Goal: Information Seeking & Learning: Get advice/opinions

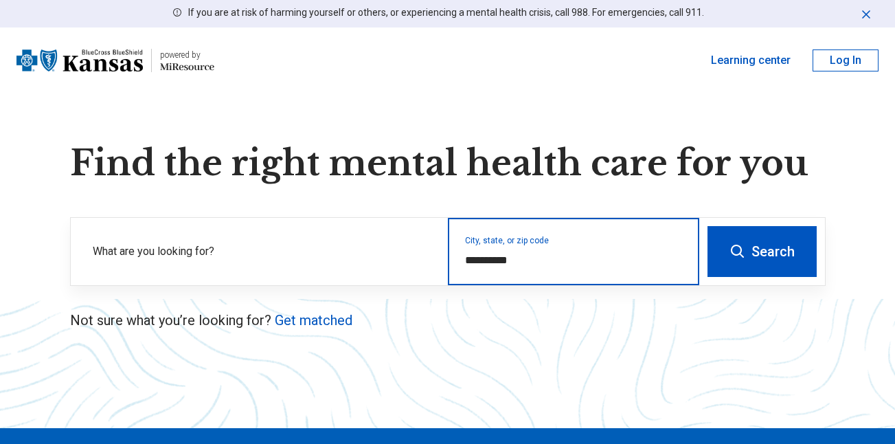
click at [543, 262] on input "**********" at bounding box center [574, 260] width 218 height 16
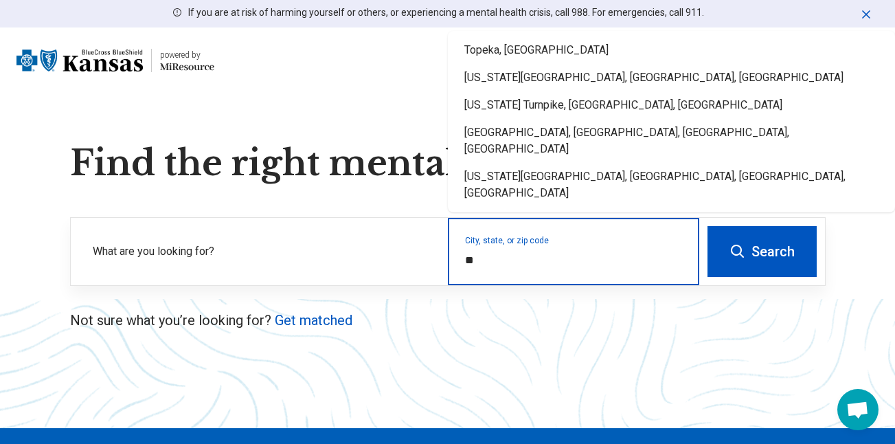
type input "*"
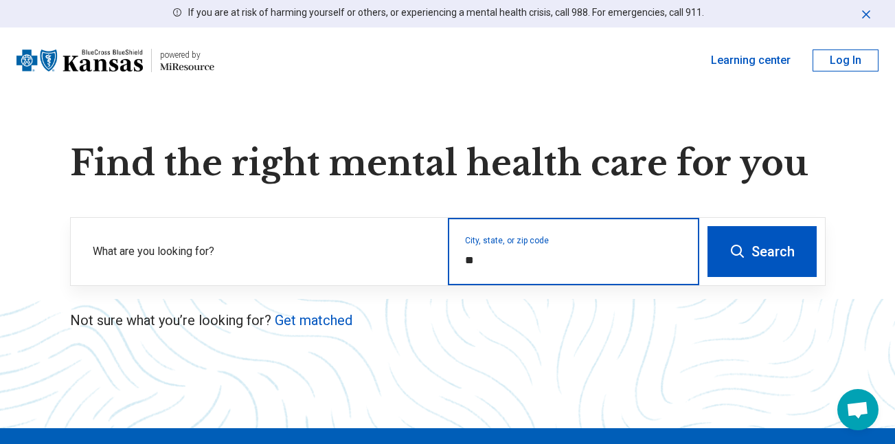
type input "*"
type input "*****"
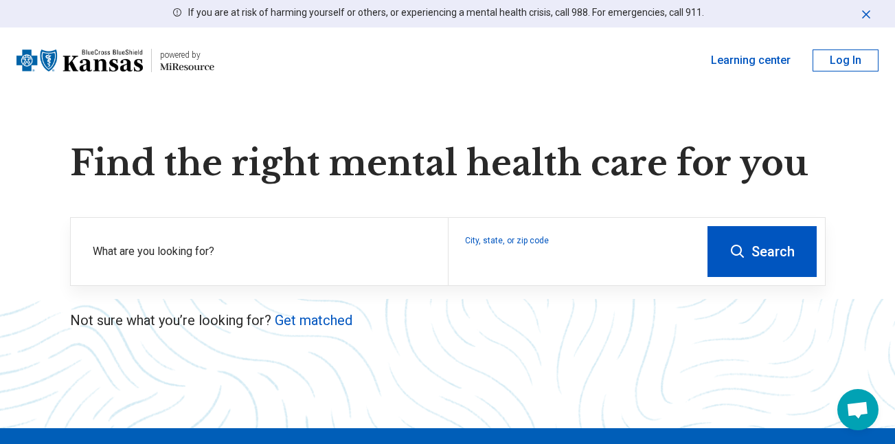
click at [759, 254] on button "Search" at bounding box center [761, 251] width 109 height 51
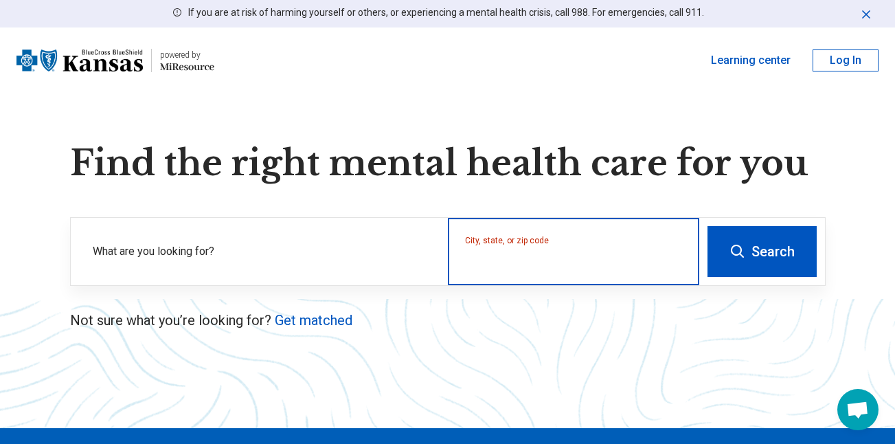
click at [477, 260] on input "City, state, or zip code" at bounding box center [574, 260] width 218 height 16
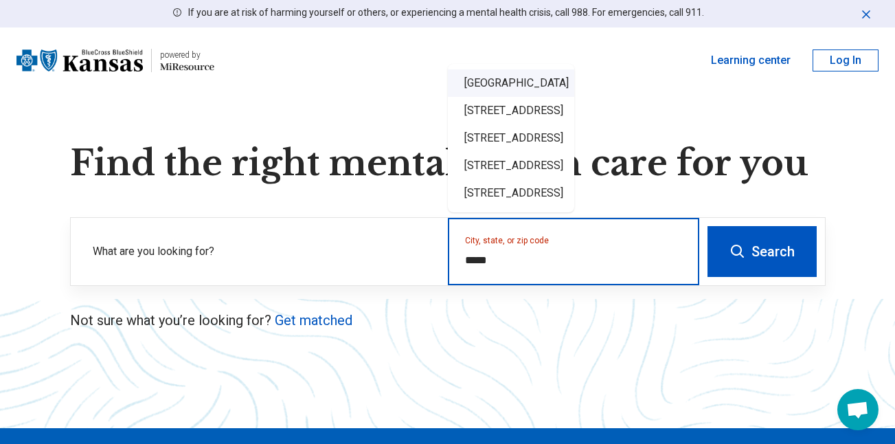
click at [512, 82] on div "Garden City, KS 67846" at bounding box center [511, 82] width 126 height 27
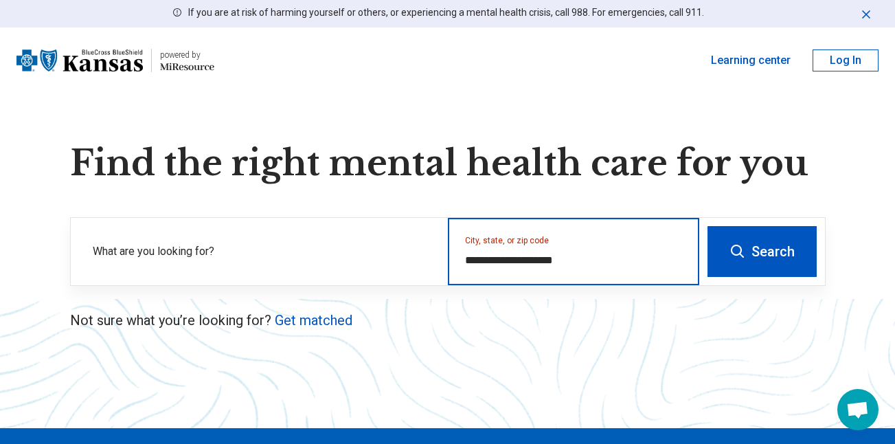
type input "**********"
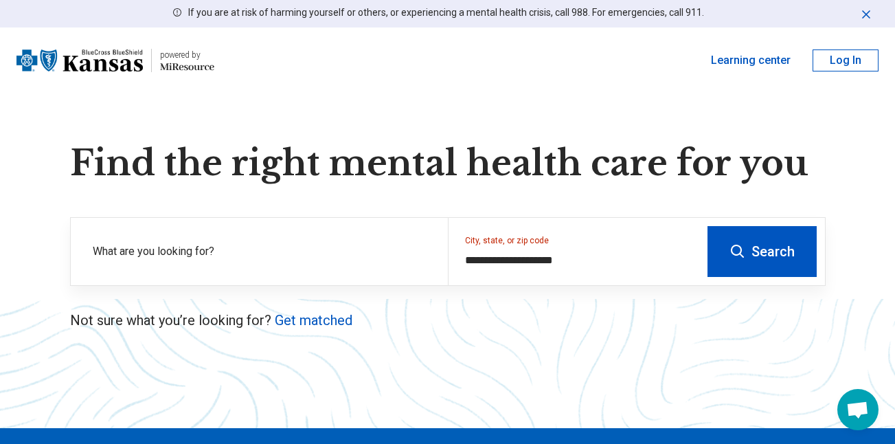
click at [759, 253] on button "Search" at bounding box center [761, 251] width 109 height 51
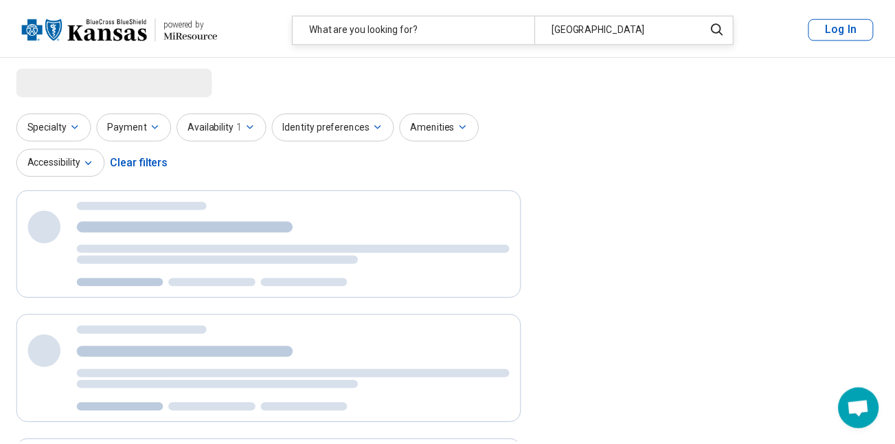
scroll to position [37, 0]
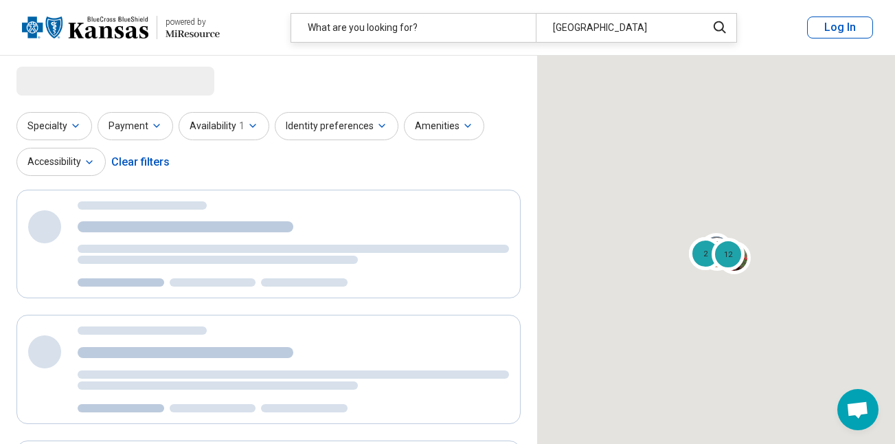
select select "***"
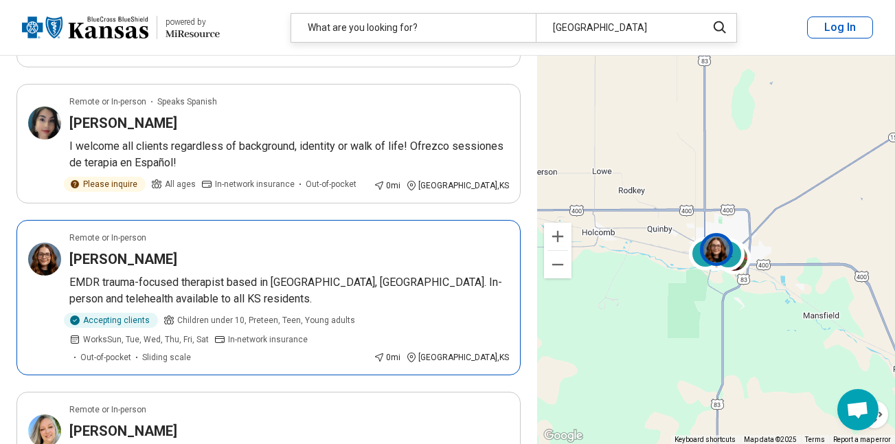
scroll to position [255, 0]
click at [361, 265] on div "Micha Meyer" at bounding box center [288, 258] width 439 height 19
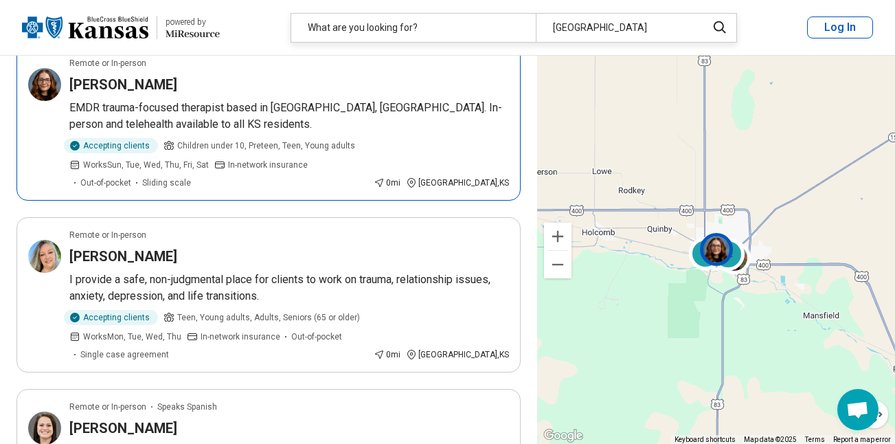
scroll to position [429, 0]
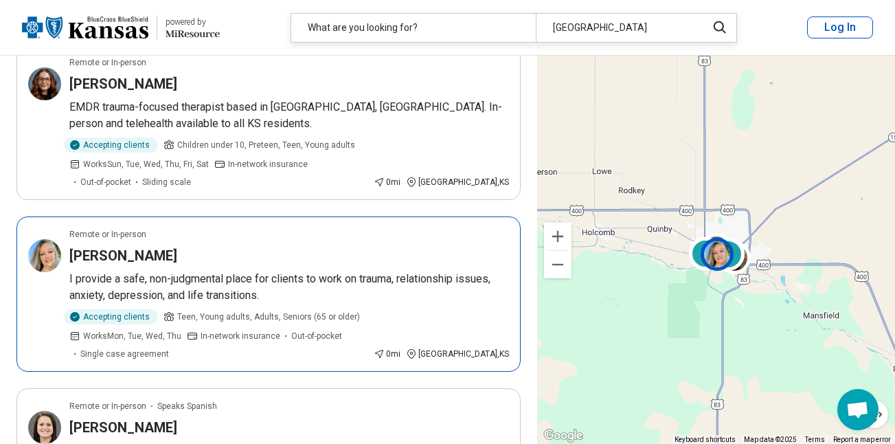
click at [347, 275] on p "I provide a safe, non-judgmental place for clients to work on trauma, relations…" at bounding box center [288, 287] width 439 height 33
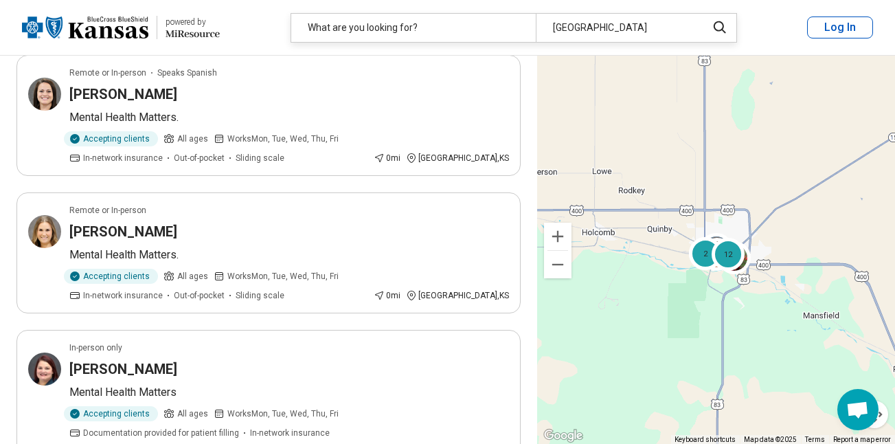
scroll to position [774, 0]
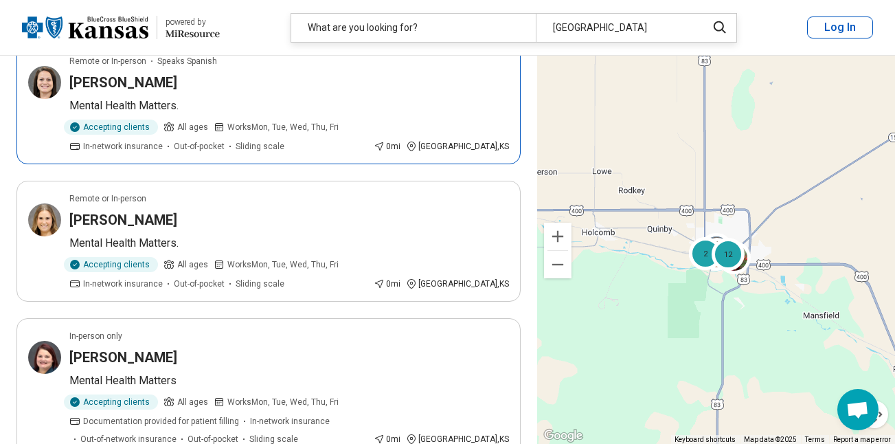
click at [214, 106] on p "Mental Health Matters." at bounding box center [288, 106] width 439 height 16
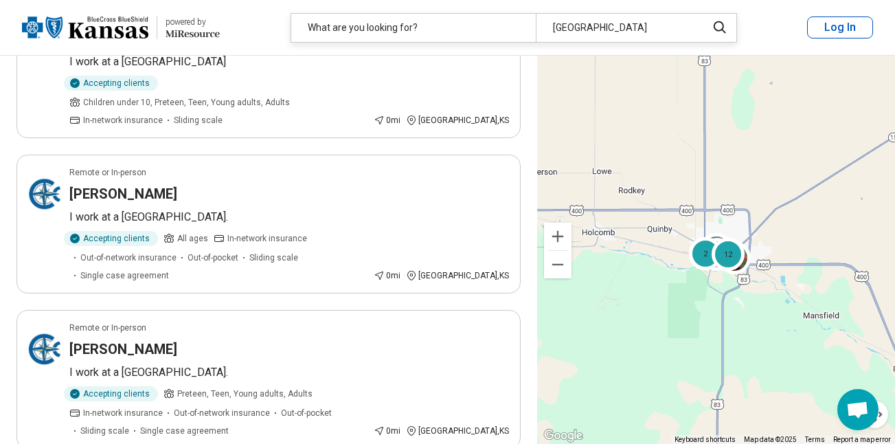
scroll to position [2679, 0]
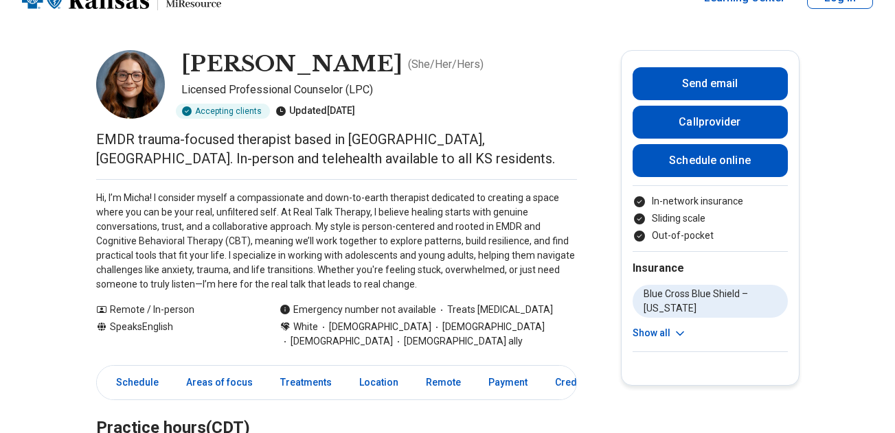
scroll to position [30, 0]
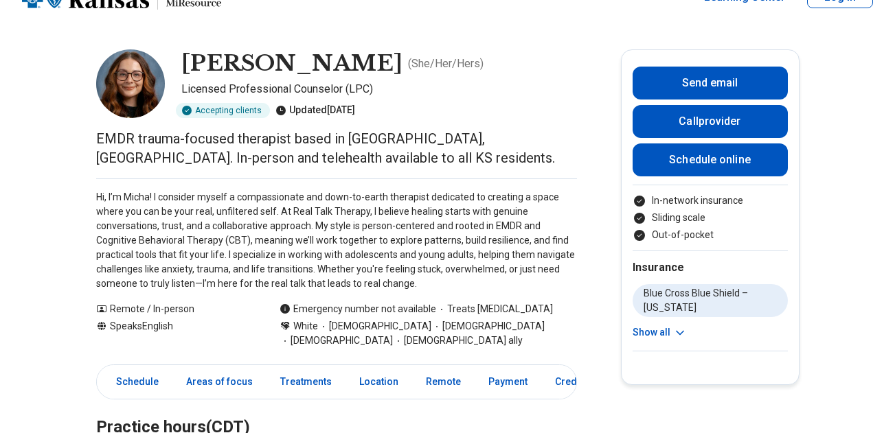
click at [673, 336] on button "Show all" at bounding box center [659, 332] width 54 height 14
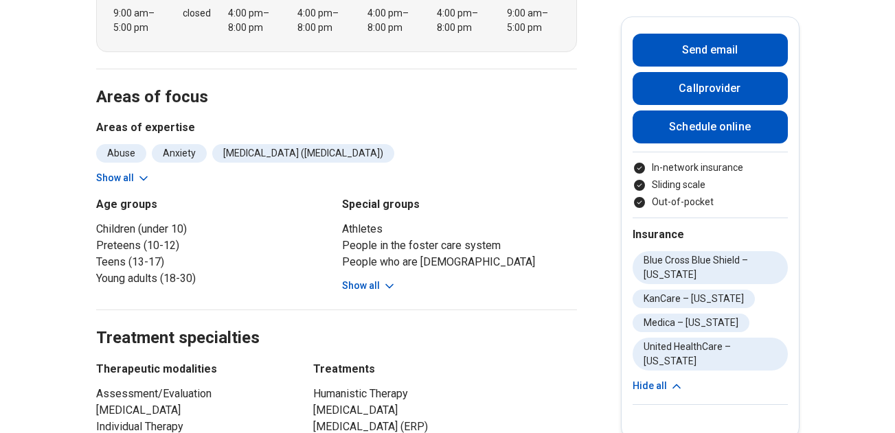
scroll to position [514, 0]
click at [378, 288] on button "Show all" at bounding box center [369, 285] width 54 height 14
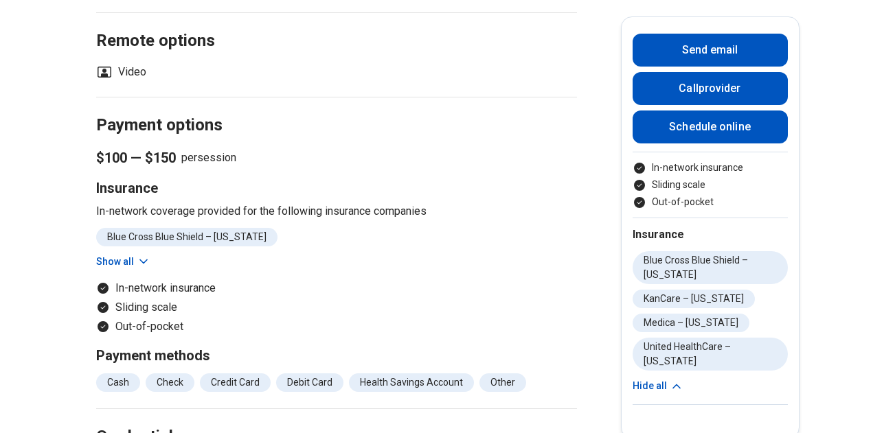
scroll to position [1375, 0]
click at [122, 268] on button "Show all" at bounding box center [123, 261] width 54 height 14
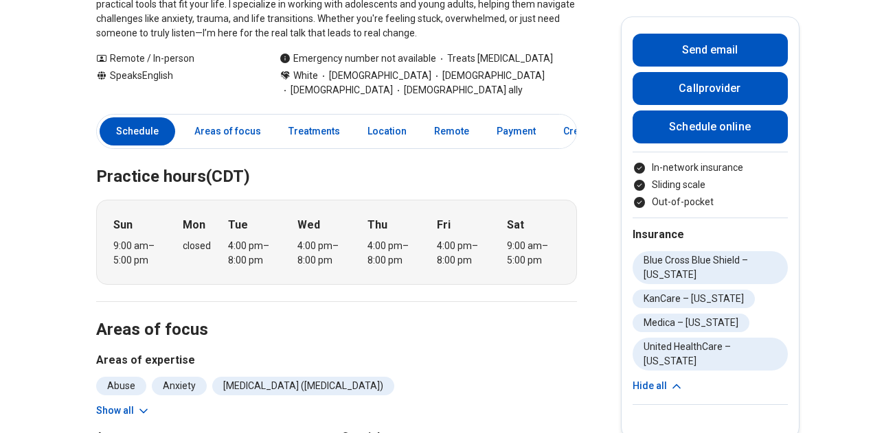
scroll to position [280, 0]
click at [501, 140] on link "Payment" at bounding box center [516, 132] width 56 height 28
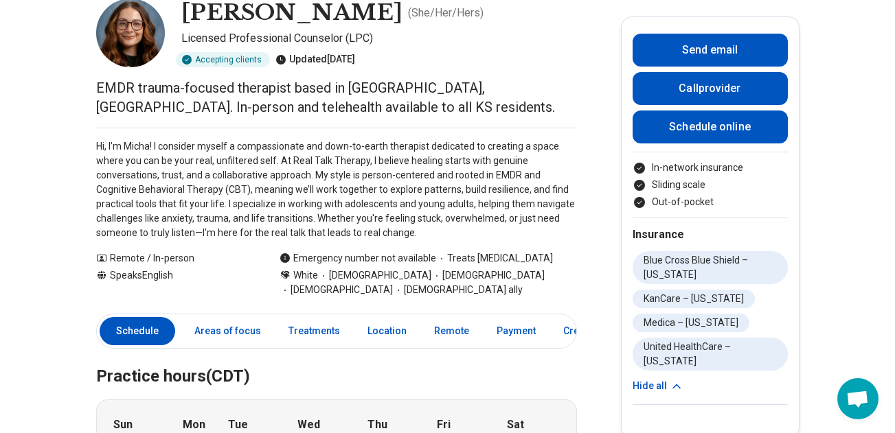
scroll to position [0, 10]
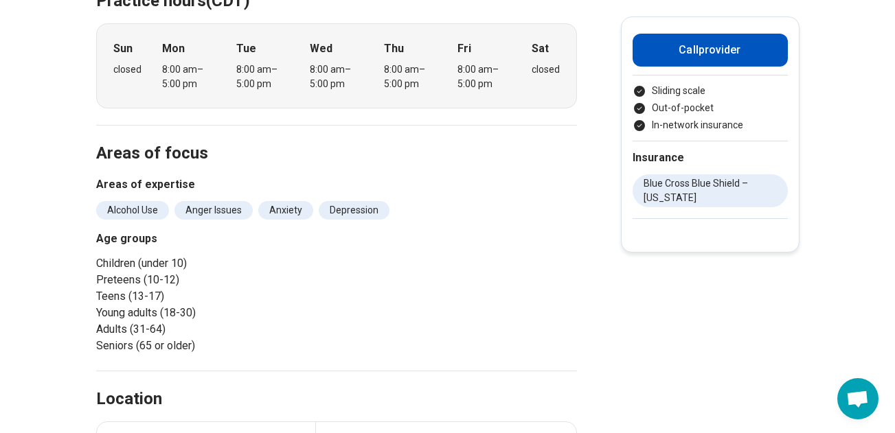
scroll to position [317, 0]
